Goal: Task Accomplishment & Management: Complete application form

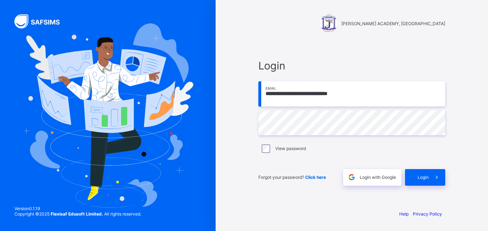
type input "**********"
click at [418, 180] on div "Login" at bounding box center [425, 177] width 40 height 17
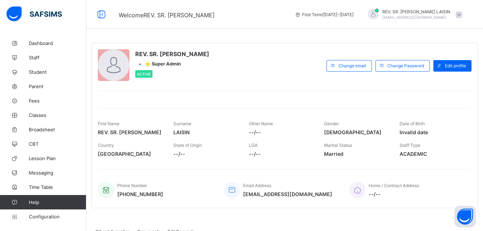
click at [163, 64] on span "⭐ Super Admin" at bounding box center [163, 63] width 36 height 5
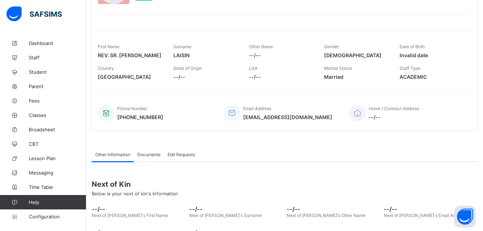
scroll to position [59, 0]
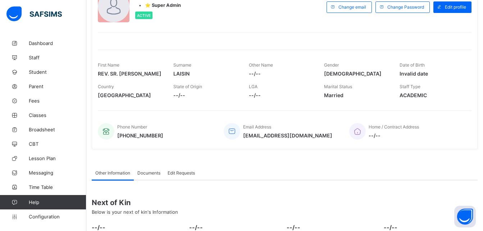
click at [183, 93] on span "--/--" at bounding box center [205, 95] width 65 height 6
click at [462, 4] on div "Edit profile" at bounding box center [452, 7] width 38 height 12
select select "**"
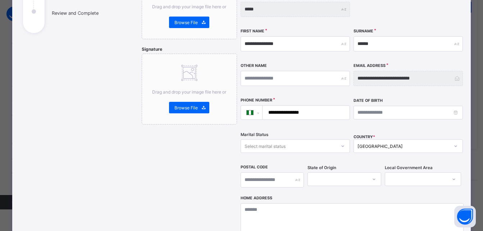
scroll to position [188, 0]
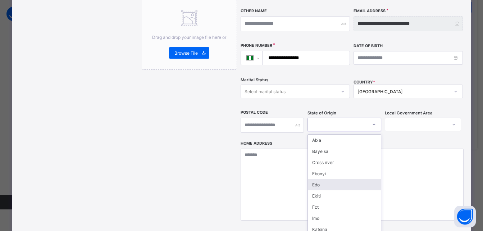
click at [371, 131] on div "option Edo focused, 5 of 37. 37 results available. Use Up and Down to choose op…" at bounding box center [344, 125] width 74 height 14
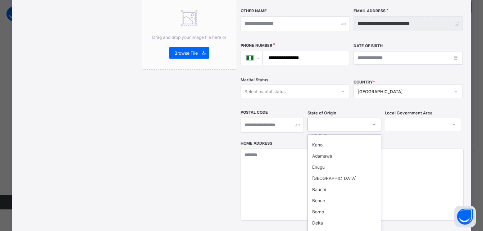
scroll to position [305, 0]
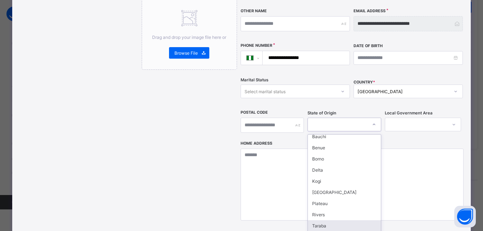
click at [320, 220] on div "Taraba" at bounding box center [344, 225] width 73 height 11
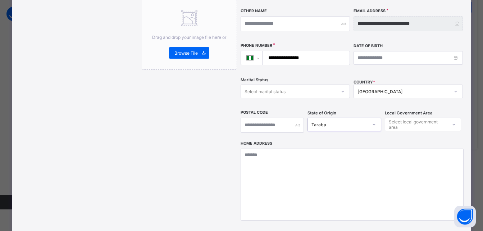
click at [451, 119] on div at bounding box center [454, 125] width 12 height 12
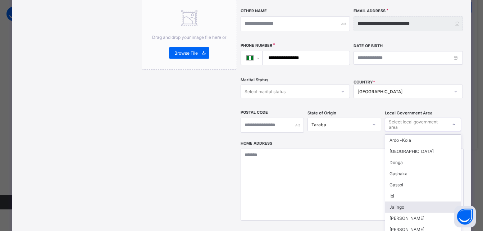
click at [401, 201] on div "Jalingo" at bounding box center [423, 206] width 76 height 11
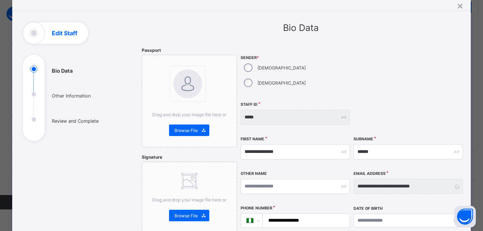
scroll to position [0, 0]
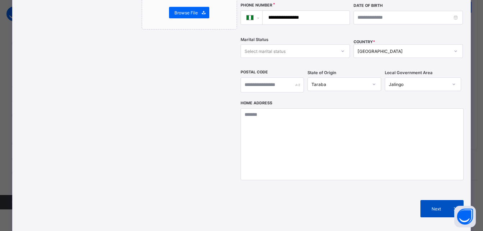
click at [443, 206] on span "Next" at bounding box center [436, 208] width 20 height 5
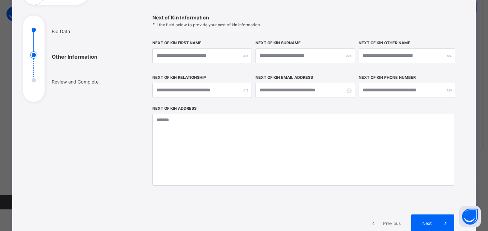
scroll to position [79, 0]
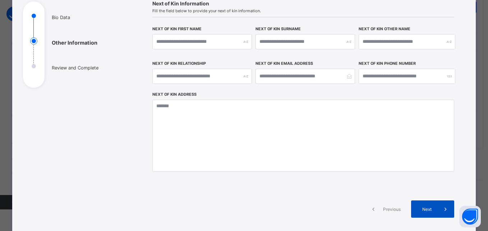
click at [434, 209] on span "Next" at bounding box center [427, 208] width 20 height 5
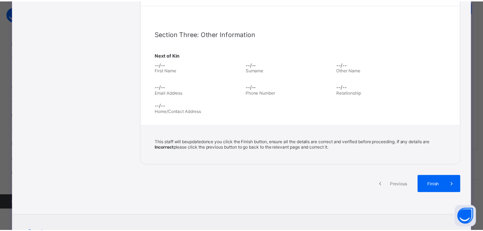
scroll to position [209, 0]
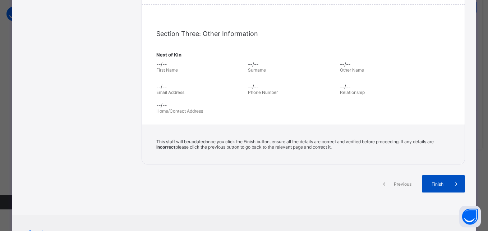
click at [446, 187] on div "Finish" at bounding box center [443, 183] width 43 height 17
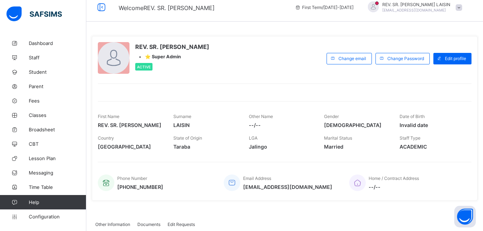
scroll to position [7, 0]
click at [34, 70] on span "Student" at bounding box center [58, 72] width 58 height 6
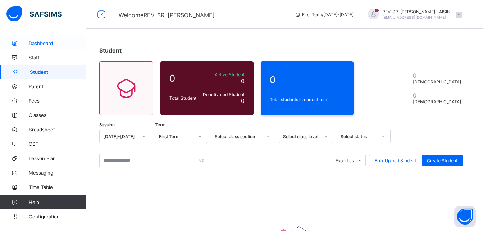
click at [38, 44] on span "Dashboard" at bounding box center [58, 43] width 58 height 6
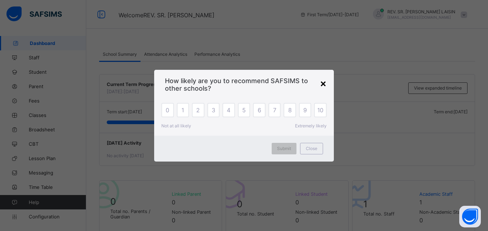
click at [322, 82] on div "×" at bounding box center [323, 83] width 7 height 12
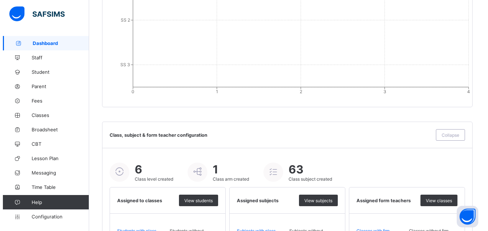
scroll to position [790, 0]
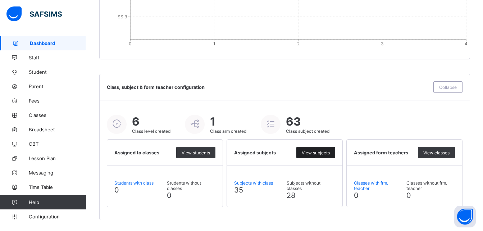
click at [320, 152] on span "View subjects" at bounding box center [316, 152] width 28 height 5
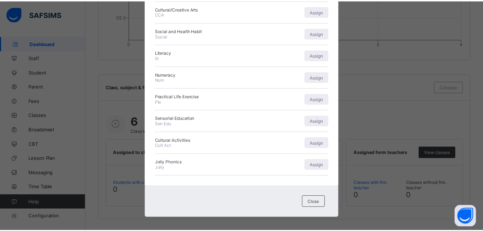
scroll to position [494, 0]
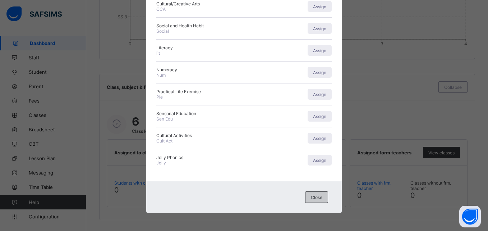
click at [316, 195] on span "Close" at bounding box center [317, 197] width 12 height 5
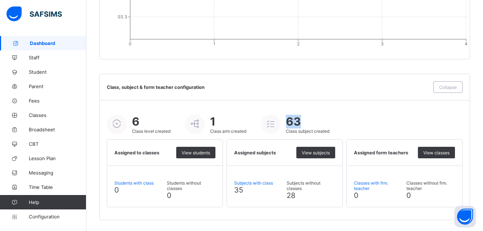
drag, startPoint x: 275, startPoint y: 123, endPoint x: 301, endPoint y: 124, distance: 25.9
click at [301, 124] on div "63 Class subject created" at bounding box center [295, 124] width 69 height 19
click at [301, 124] on span "63" at bounding box center [308, 122] width 44 height 14
click at [200, 123] on icon at bounding box center [194, 123] width 13 height 11
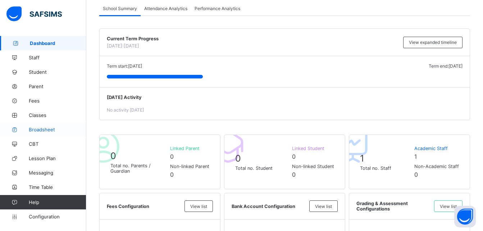
scroll to position [0, 0]
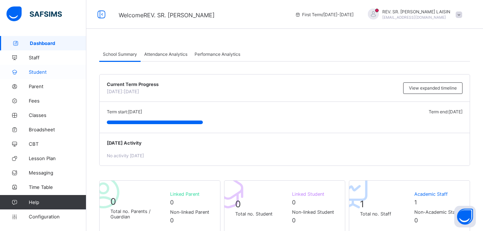
click at [39, 76] on link "Student" at bounding box center [43, 72] width 86 height 14
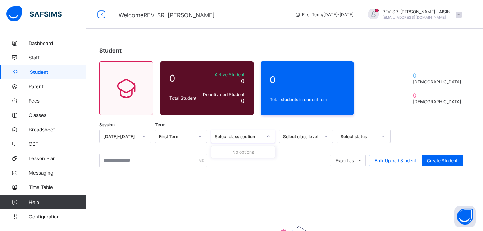
click at [268, 136] on icon at bounding box center [268, 136] width 4 height 7
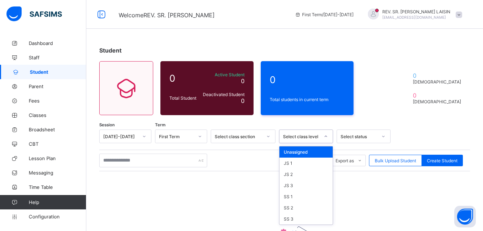
click at [326, 136] on icon at bounding box center [326, 136] width 4 height 7
click at [294, 160] on div "JS 1" at bounding box center [305, 162] width 53 height 11
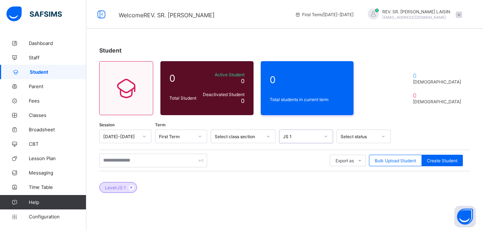
click at [265, 135] on div at bounding box center [268, 137] width 12 height 12
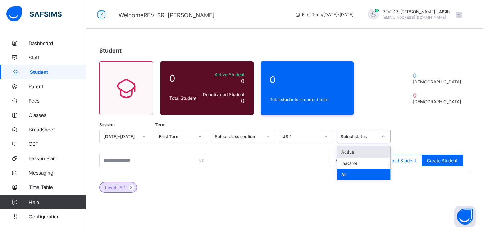
click at [377, 136] on div at bounding box center [383, 136] width 14 height 13
click at [355, 151] on div "Active" at bounding box center [363, 151] width 53 height 11
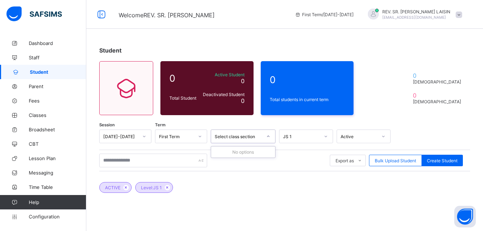
click at [269, 137] on icon at bounding box center [268, 136] width 4 height 7
click at [269, 137] on icon at bounding box center [268, 136] width 3 height 1
click at [447, 163] on span "Create Student" at bounding box center [442, 160] width 31 height 5
select select "**"
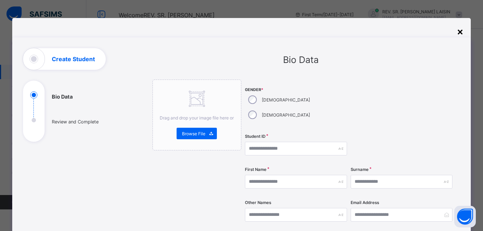
click at [460, 33] on div "×" at bounding box center [460, 31] width 7 height 12
